Goal: Information Seeking & Learning: Learn about a topic

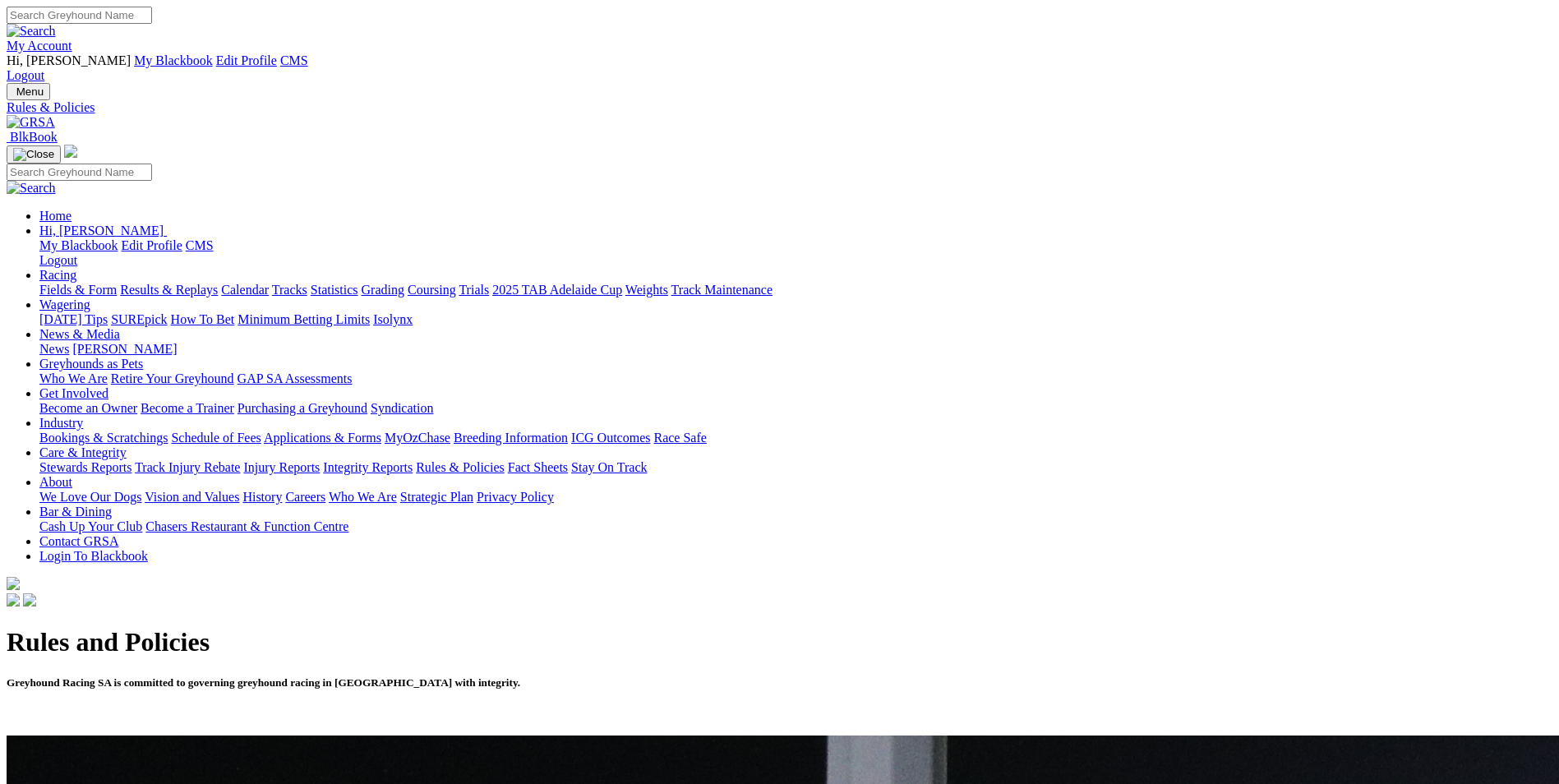
click at [55, 115] on img at bounding box center [31, 122] width 48 height 14
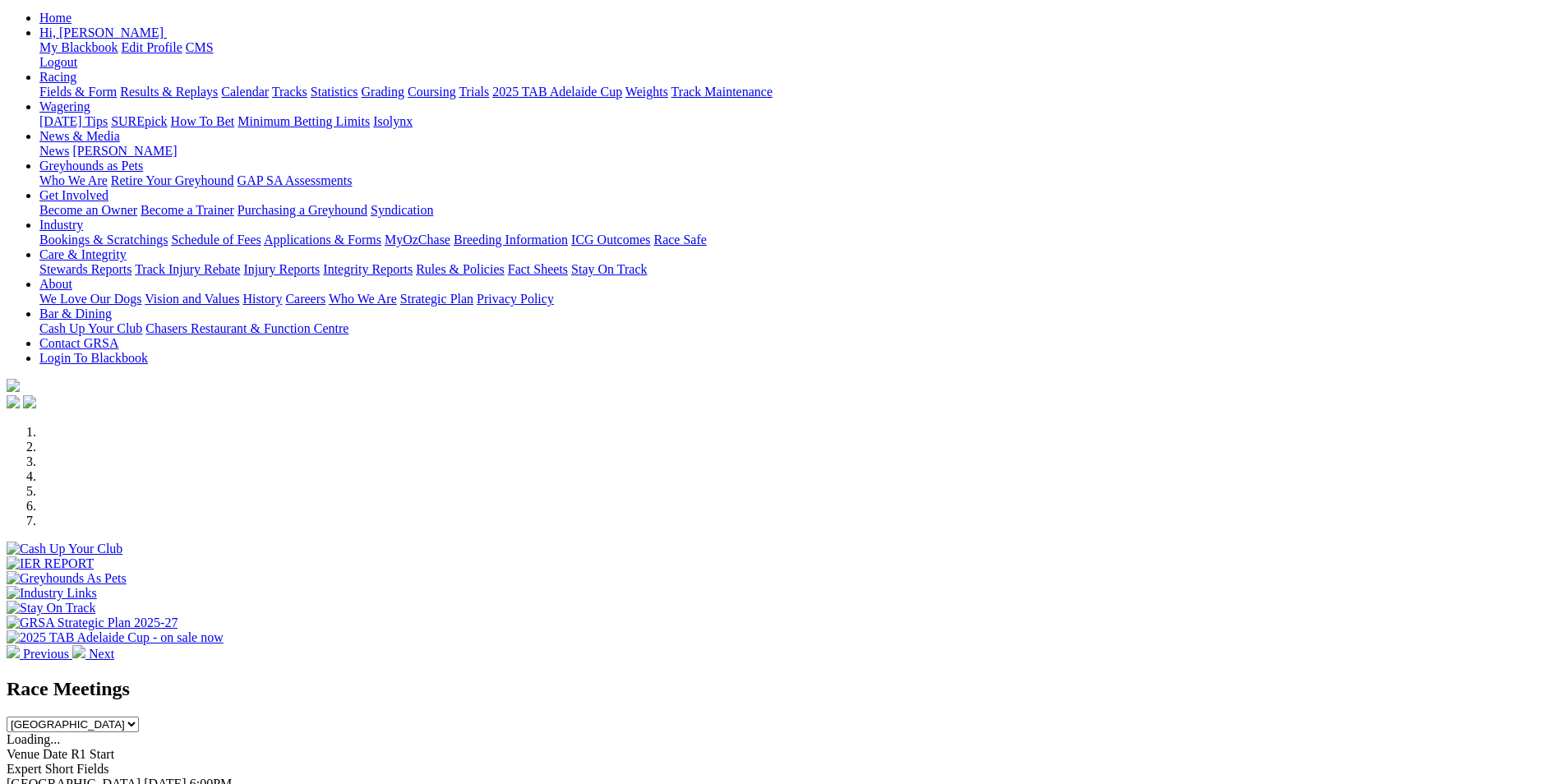
scroll to position [246, 0]
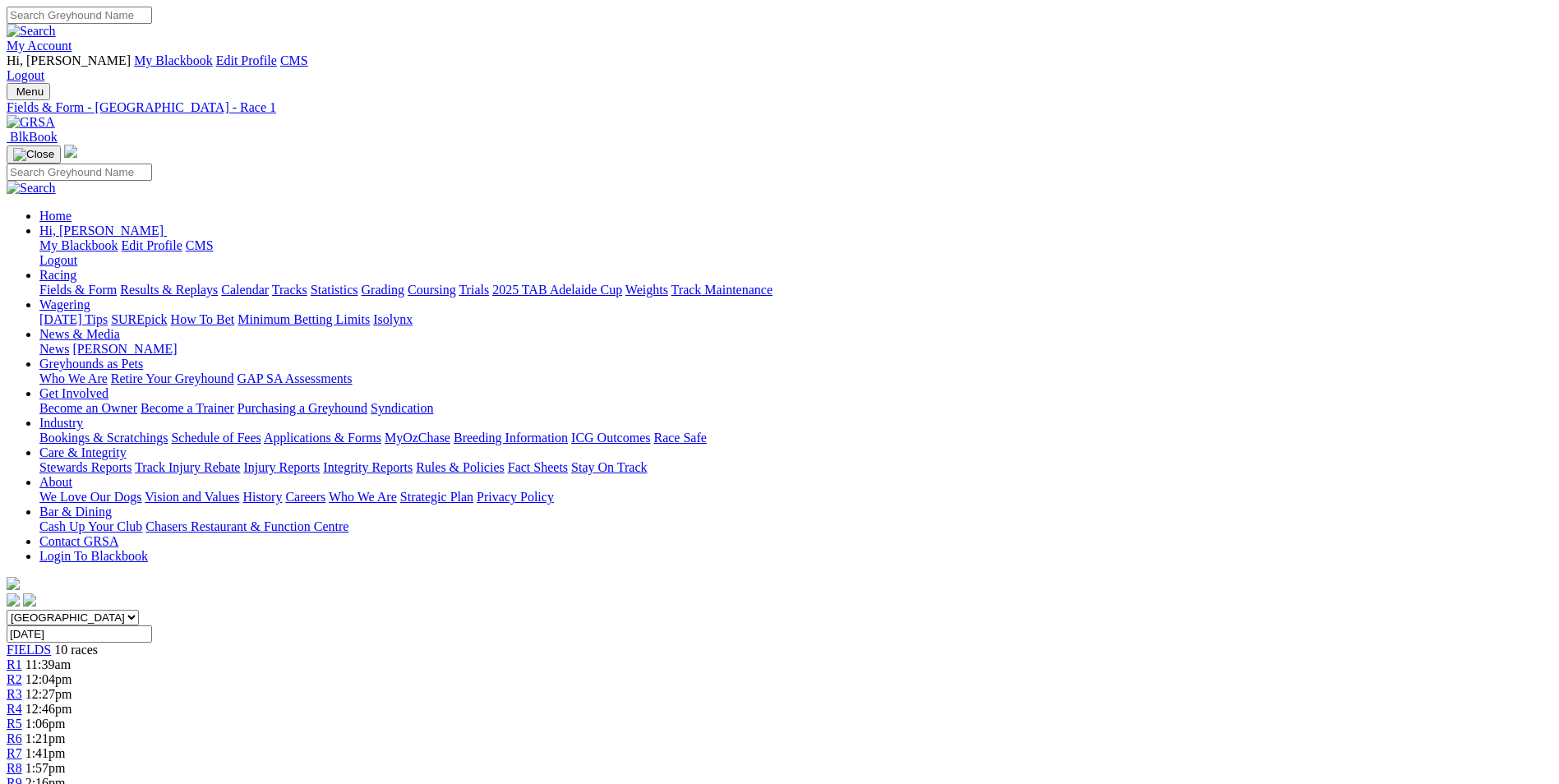
click at [55, 115] on link at bounding box center [31, 122] width 48 height 14
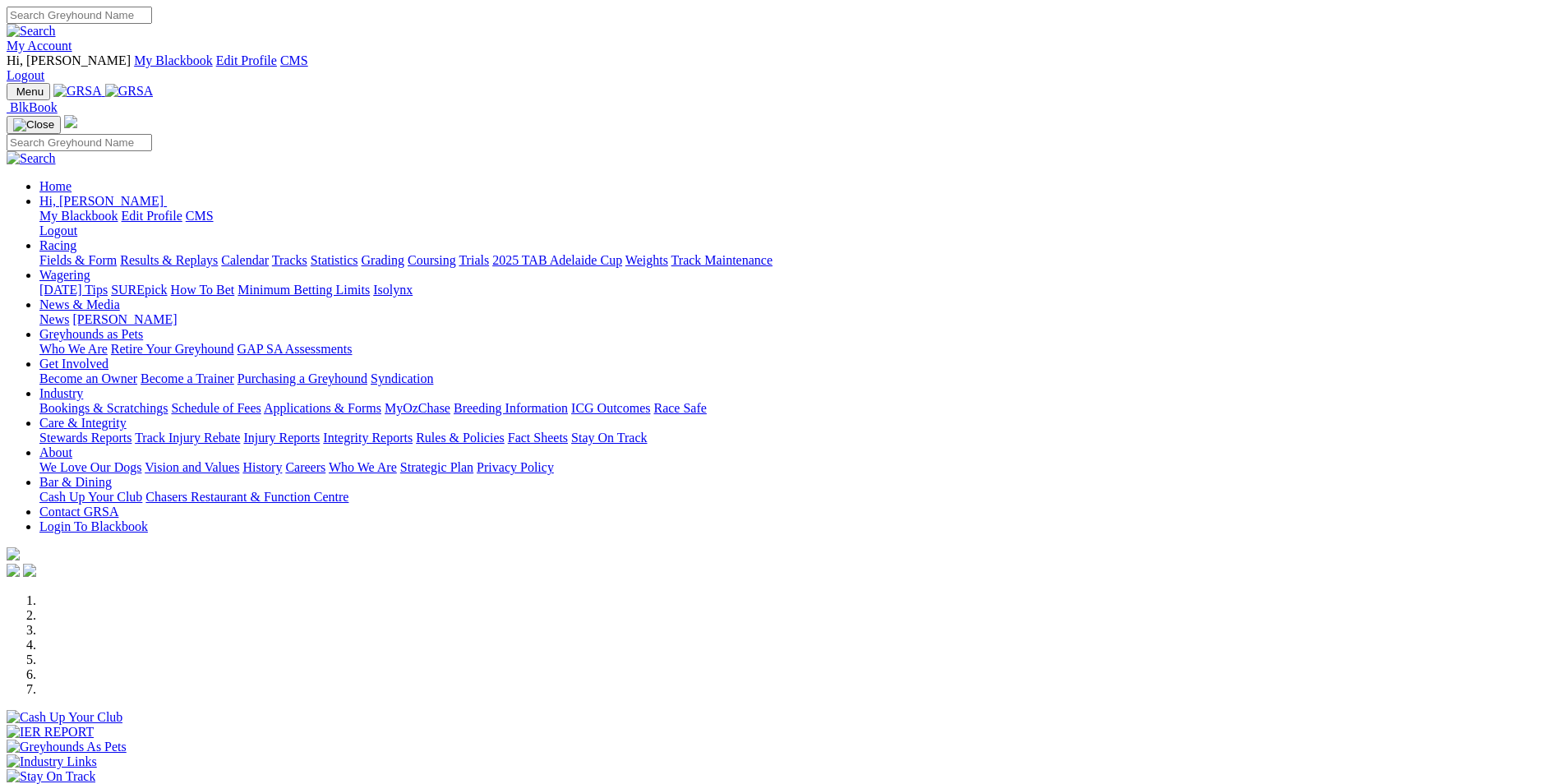
scroll to position [410, 0]
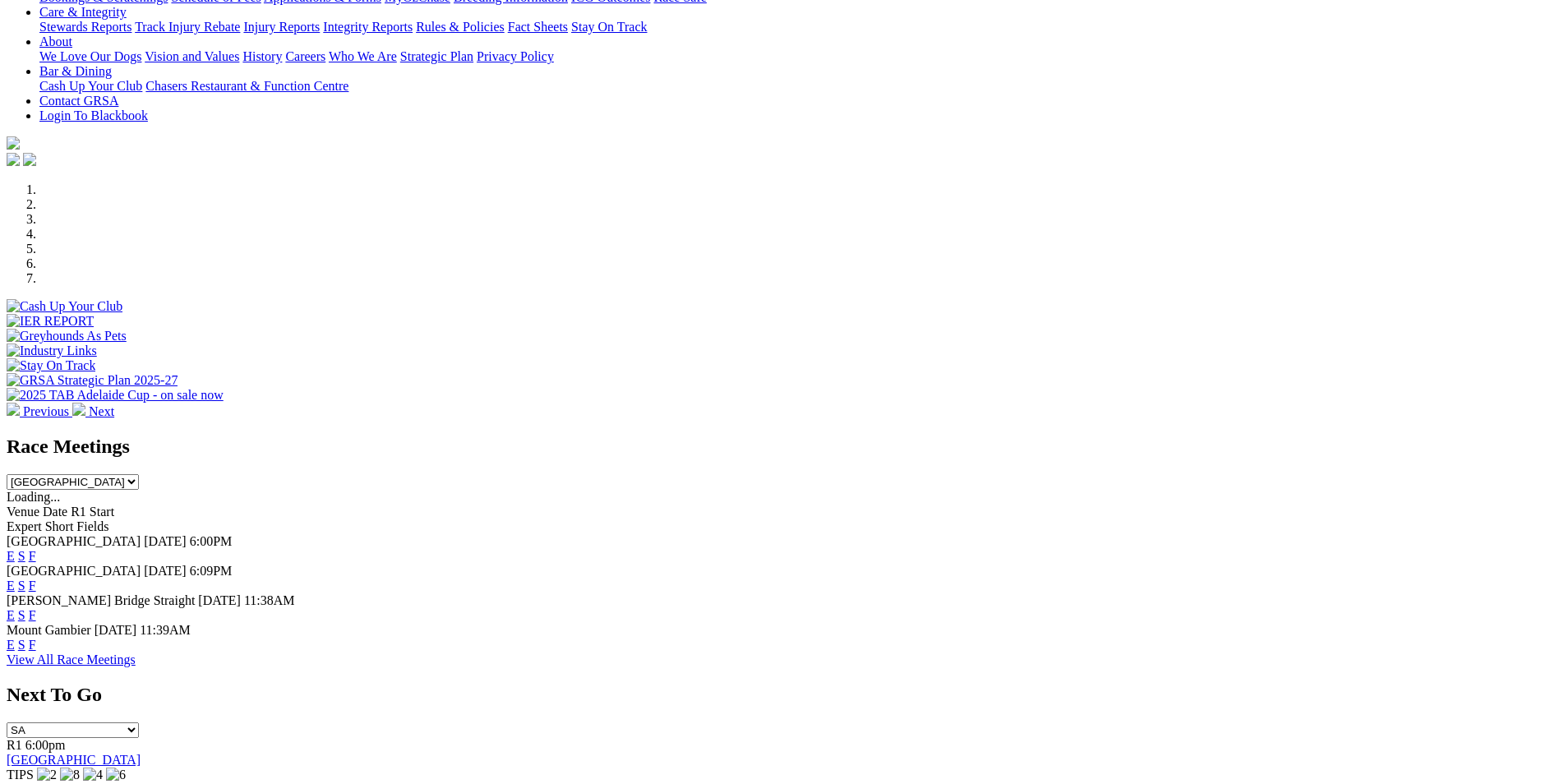
click at [14, 578] on link "E" at bounding box center [11, 585] width 9 height 14
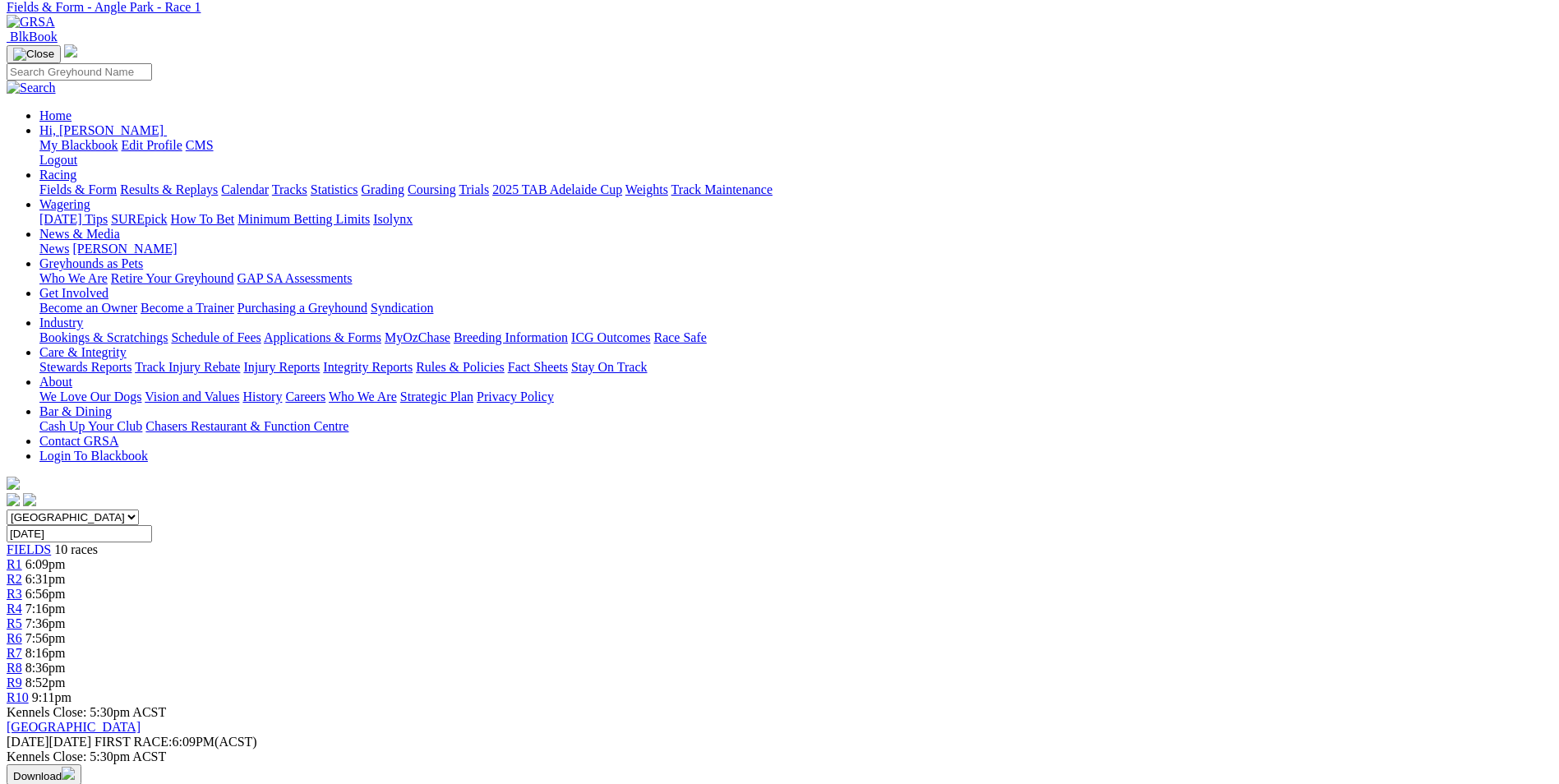
scroll to position [329, 0]
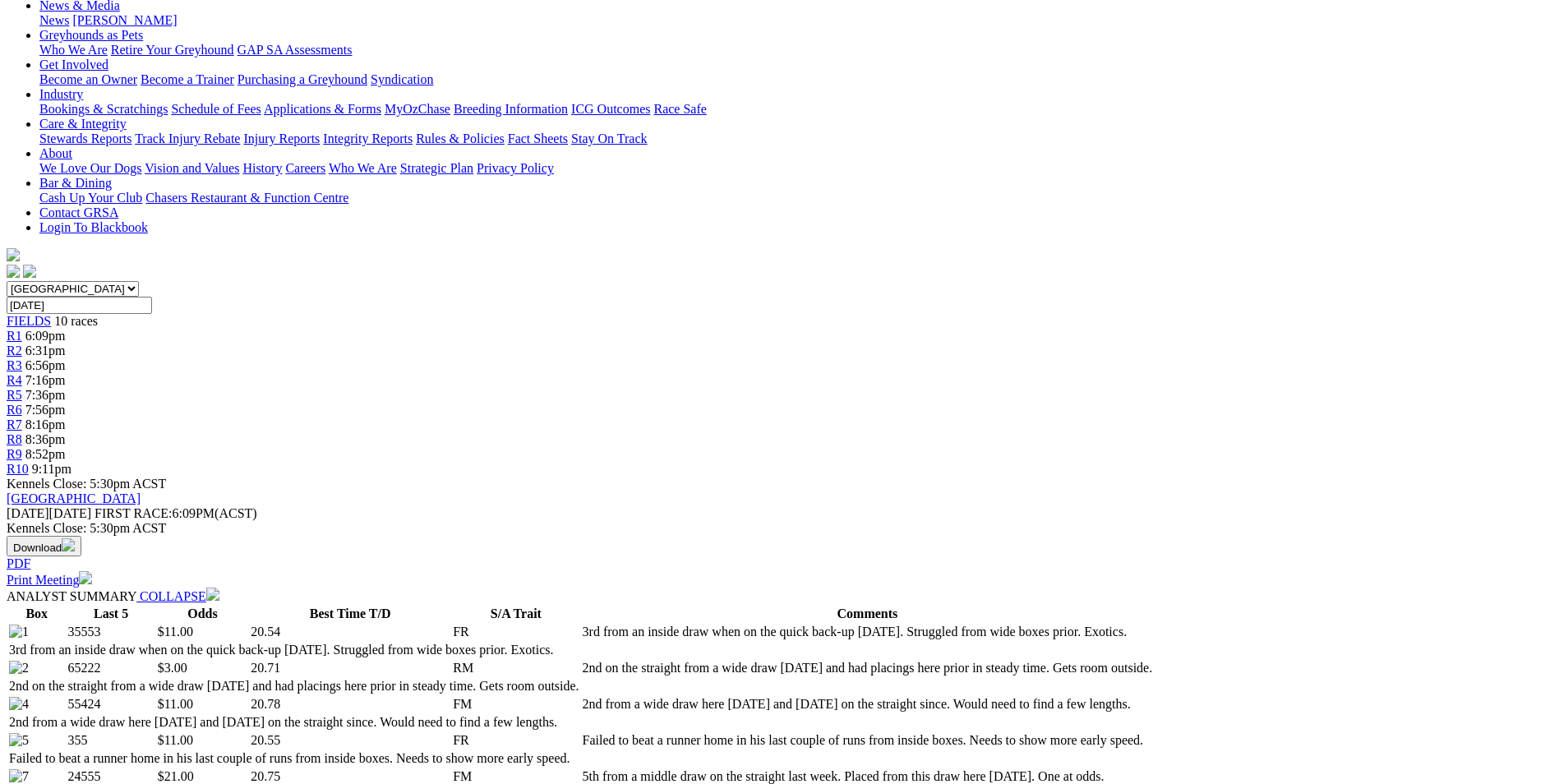
drag, startPoint x: 717, startPoint y: 342, endPoint x: 884, endPoint y: 404, distance: 178.1
drag, startPoint x: 884, startPoint y: 404, endPoint x: 835, endPoint y: 375, distance: 56.9
copy p "SMOOTH PARADISE (8) 2nd from an inside draw at odds here Aug 5. 4th from this d…"
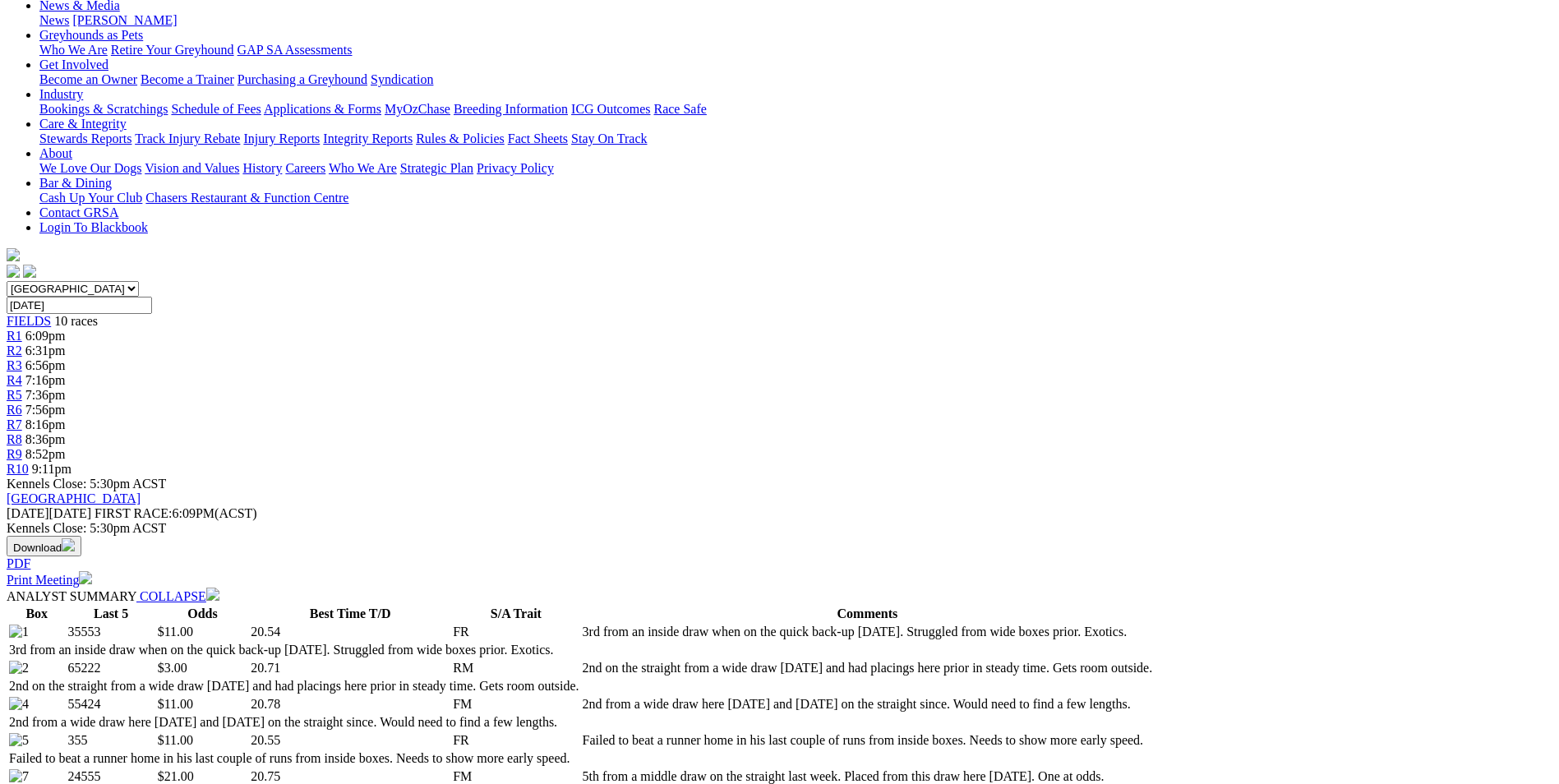
scroll to position [0, 0]
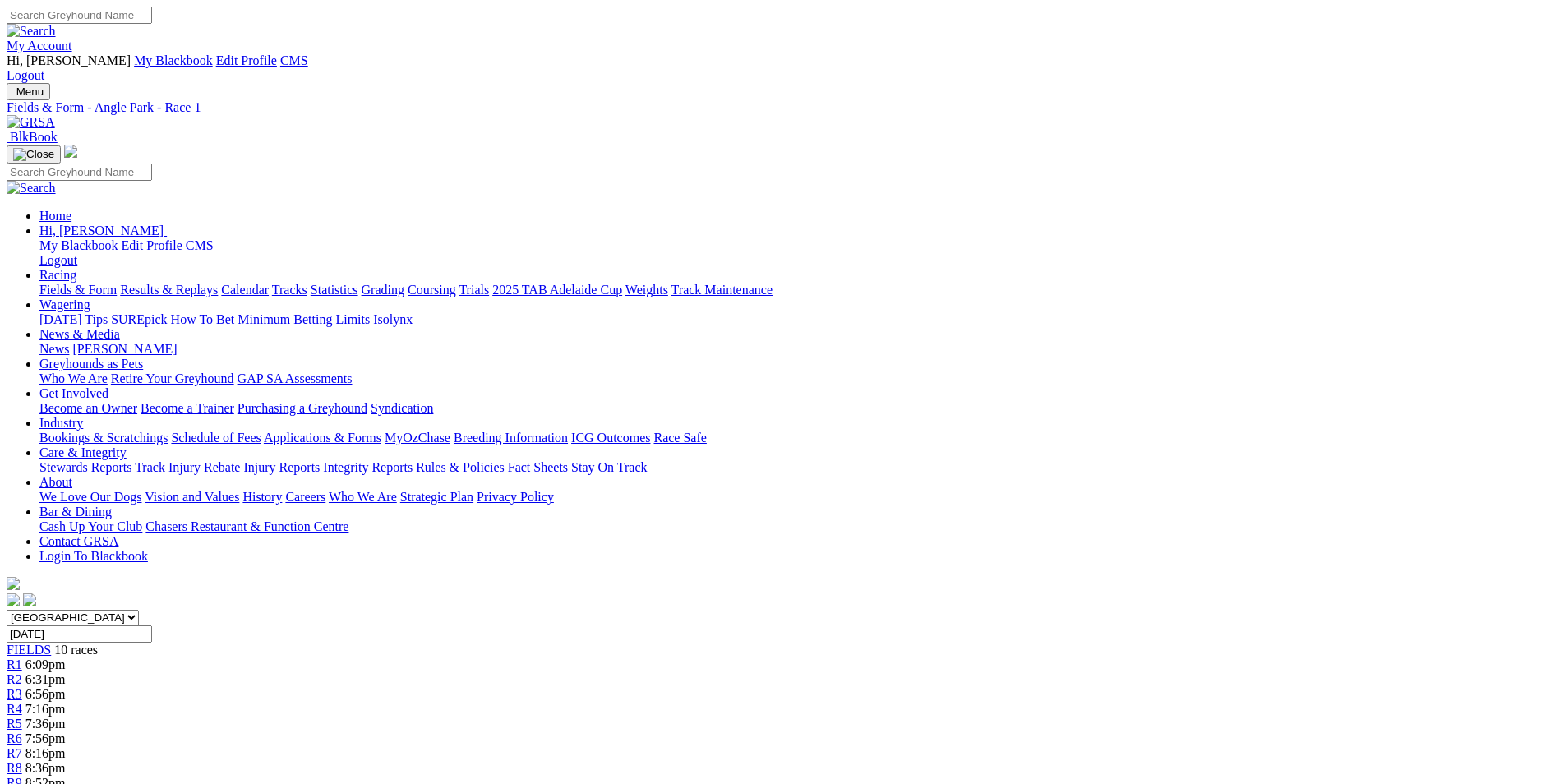
click at [520, 672] on div "R2 6:31pm" at bounding box center [780, 678] width 1546 height 14
click at [22, 687] on link "R3" at bounding box center [14, 694] width 15 height 14
click at [22, 701] on link "R4" at bounding box center [14, 708] width 15 height 14
click at [805, 717] on div "R5 7:36pm" at bounding box center [780, 723] width 1546 height 14
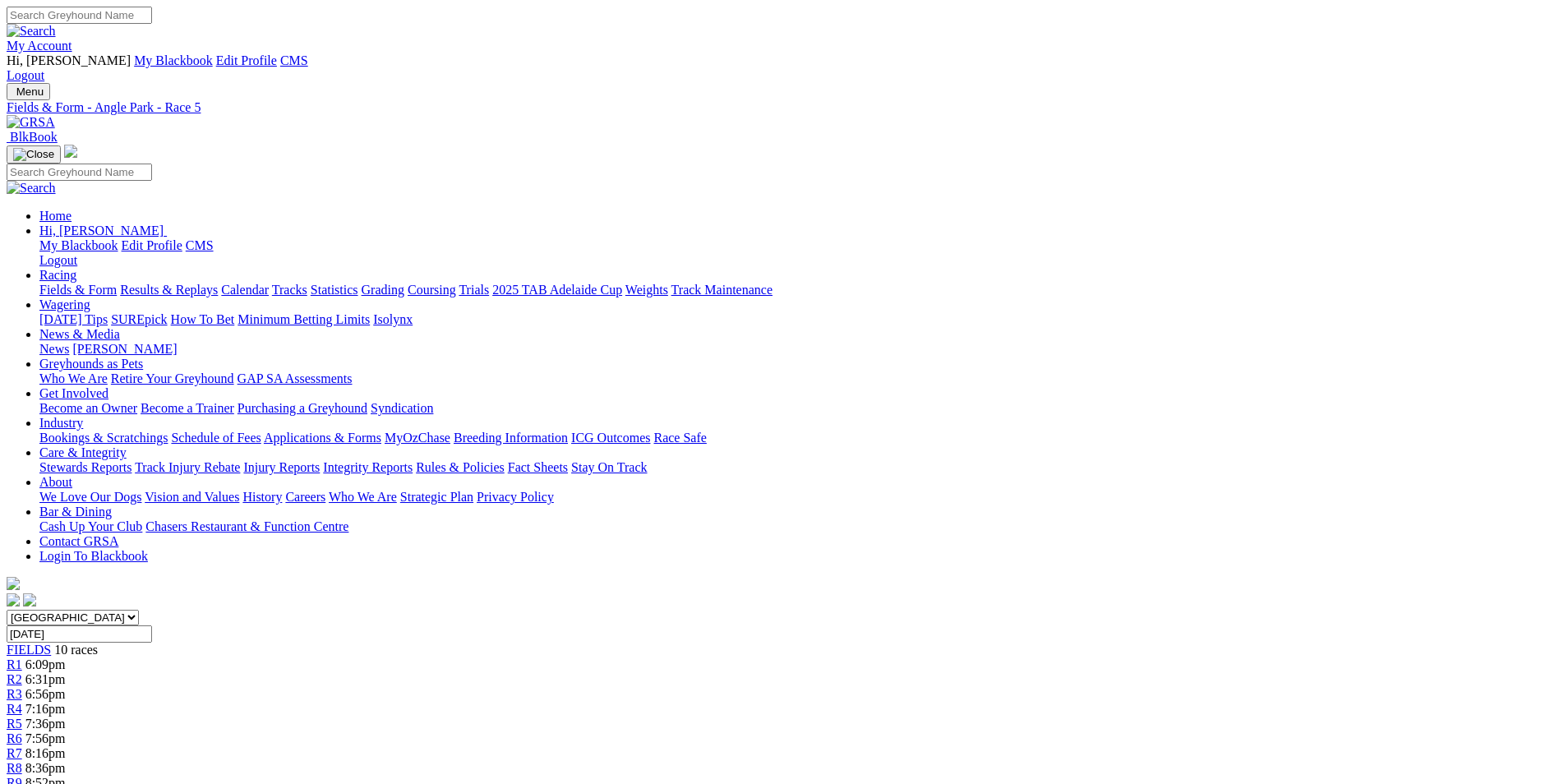
click at [865, 731] on div "R6 7:56pm" at bounding box center [780, 738] width 1546 height 14
click at [98, 643] on span "10 races" at bounding box center [75, 649] width 43 height 14
click at [22, 657] on span "R1" at bounding box center [14, 664] width 15 height 14
